Goal: Information Seeking & Learning: Find specific fact

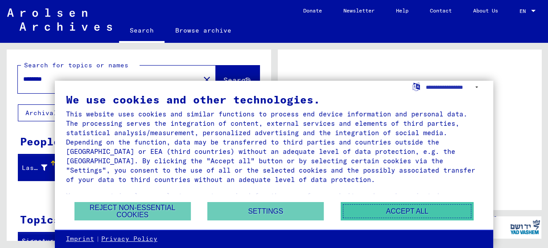
click at [422, 210] on button "Accept all" at bounding box center [407, 211] width 133 height 18
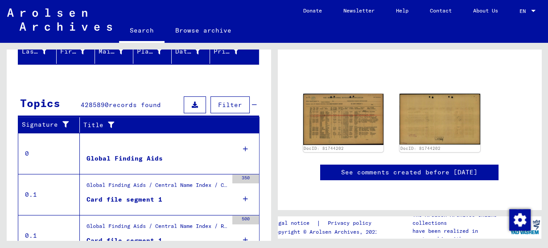
scroll to position [143, 0]
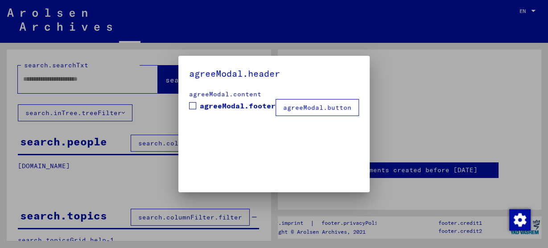
type input "********"
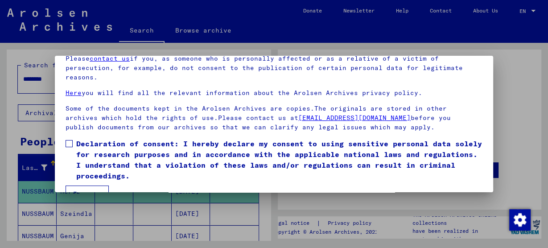
scroll to position [69, 0]
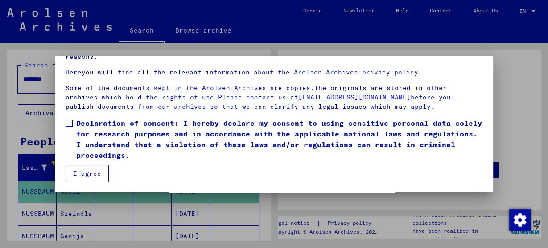
click at [91, 173] on button "I agree" at bounding box center [87, 173] width 43 height 17
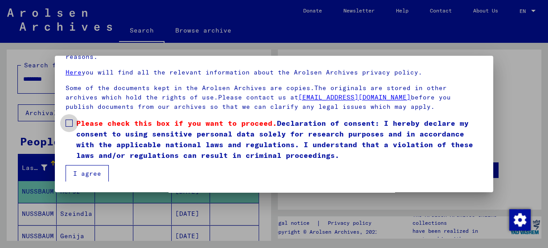
click at [70, 122] on span at bounding box center [69, 123] width 7 height 7
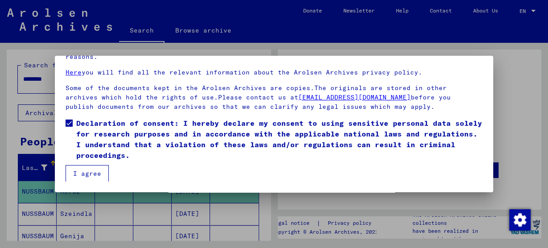
click at [81, 168] on button "I agree" at bounding box center [87, 173] width 43 height 17
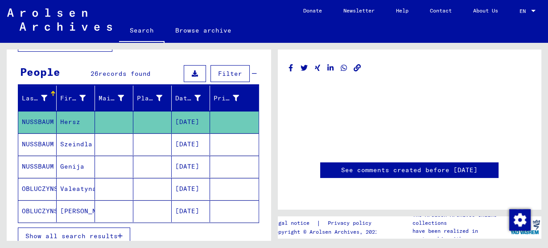
scroll to position [71, 0]
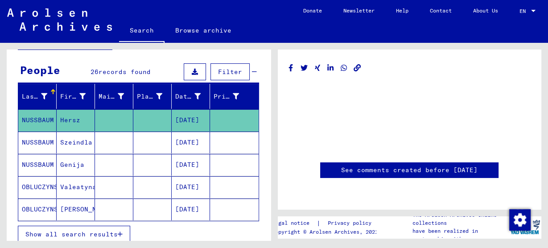
click at [53, 91] on div at bounding box center [53, 92] width 1 height 4
click at [43, 93] on icon at bounding box center [44, 96] width 6 height 6
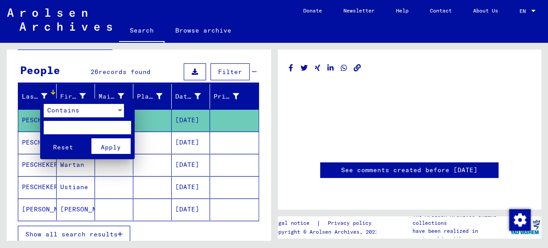
click at [54, 127] on input "text" at bounding box center [87, 127] width 87 height 13
